Goal: Information Seeking & Learning: Check status

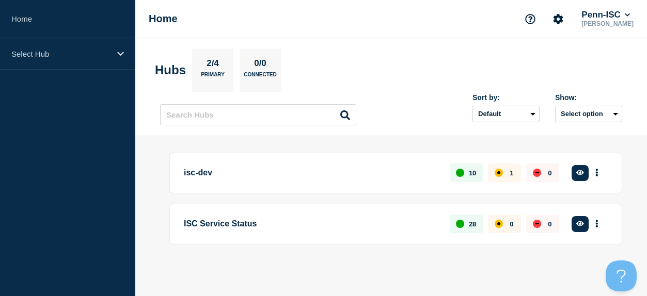
click at [238, 226] on p "ISC Service Status" at bounding box center [311, 224] width 254 height 19
click at [239, 226] on p "ISC Service Status" at bounding box center [311, 224] width 254 height 19
click at [580, 231] on button "button" at bounding box center [579, 224] width 17 height 16
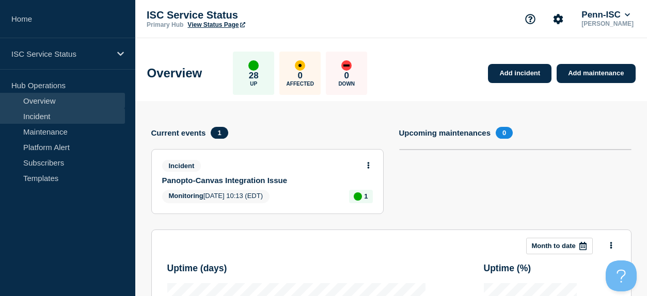
click at [42, 117] on link "Incident" at bounding box center [62, 115] width 125 height 15
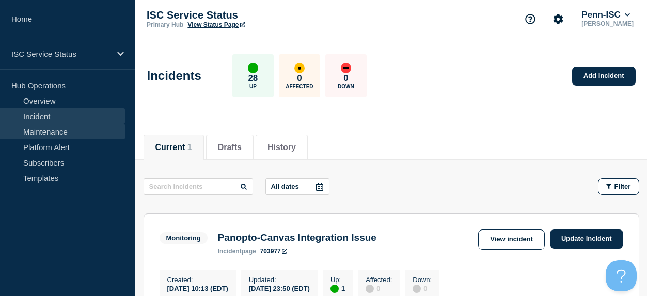
click at [46, 130] on link "Maintenance" at bounding box center [62, 131] width 125 height 15
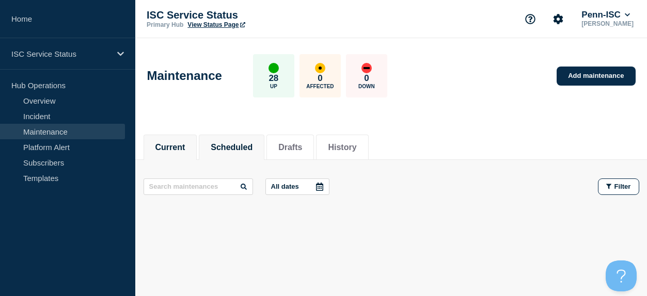
click at [239, 150] on button "Scheduled" at bounding box center [232, 147] width 42 height 9
click at [43, 150] on link "Platform Alert" at bounding box center [62, 146] width 125 height 15
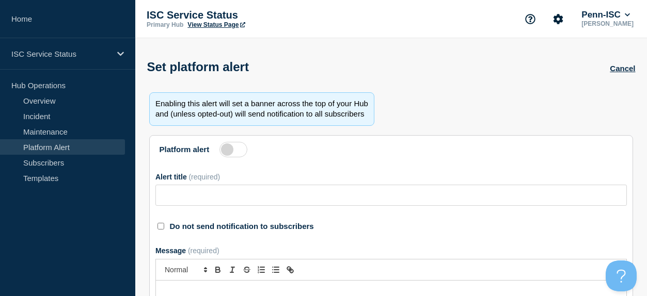
checkbox input "true"
click at [45, 104] on link "Overview" at bounding box center [62, 100] width 125 height 15
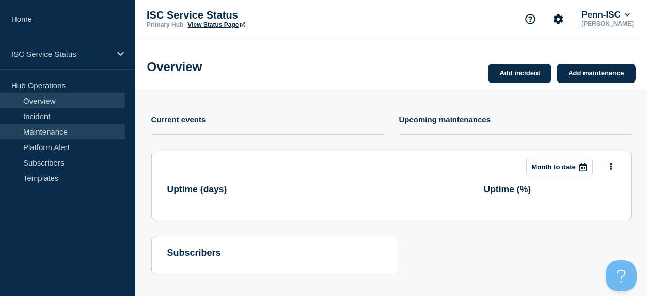
click at [45, 124] on link "Maintenance" at bounding box center [62, 131] width 125 height 15
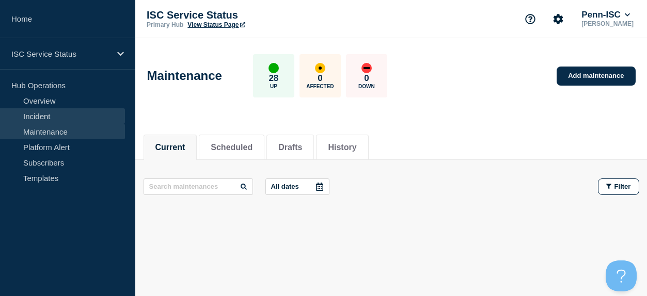
click at [46, 115] on link "Incident" at bounding box center [62, 115] width 125 height 15
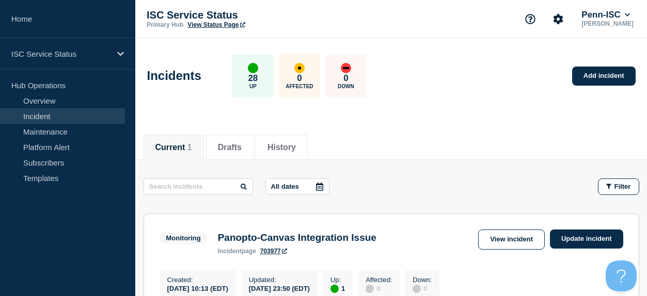
click at [43, 109] on link "Incident" at bounding box center [62, 115] width 125 height 15
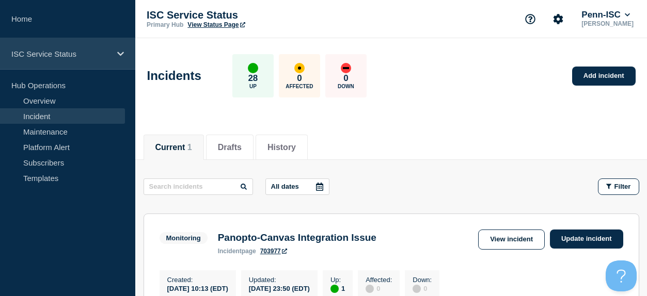
click at [72, 52] on p "ISC Service Status" at bounding box center [60, 54] width 99 height 9
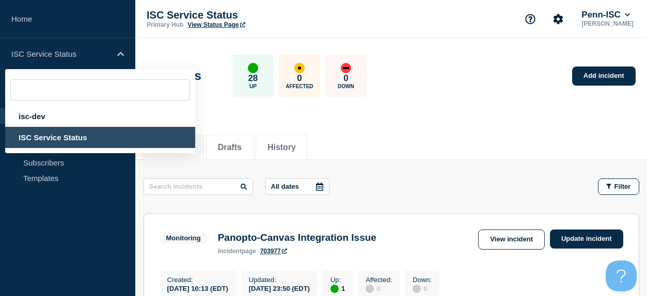
click at [68, 223] on aside "Home ISC Service Status isc-dev ISC Service Status Hub Operations Overview Inci…" at bounding box center [67, 148] width 135 height 296
